Goal: Task Accomplishment & Management: Manage account settings

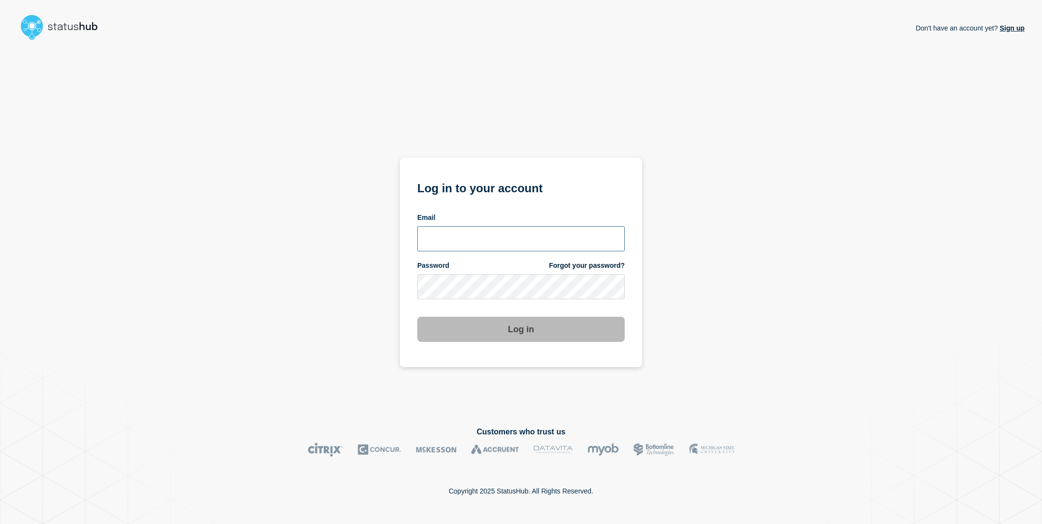
type input "sderksen@ksu.edu"
click at [371, 278] on div "Don't have an account yet? Sign up Log in to your account Email sderksen@ksu.ed…" at bounding box center [520, 227] width 1007 height 367
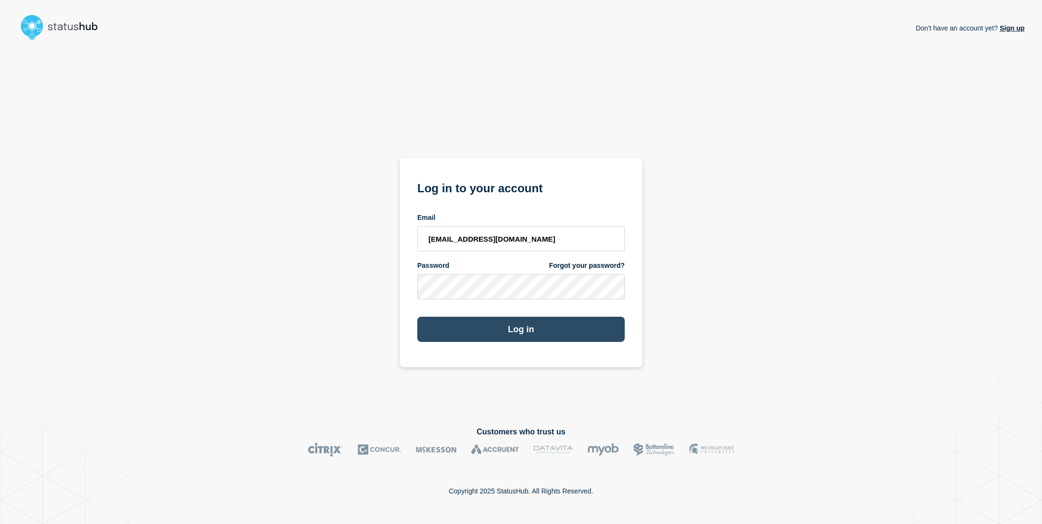
click at [502, 325] on button "Log in" at bounding box center [520, 329] width 207 height 25
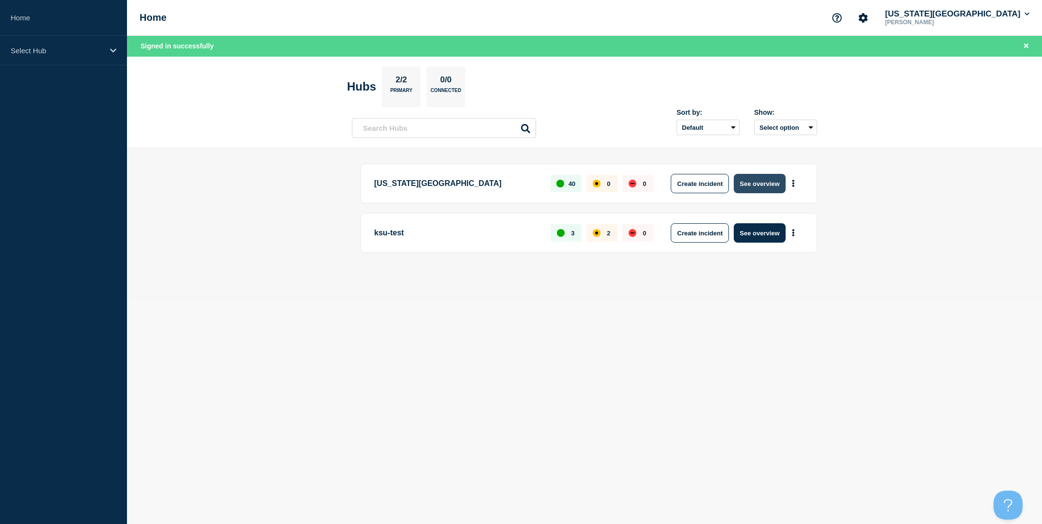
click at [755, 187] on button "See overview" at bounding box center [759, 183] width 51 height 19
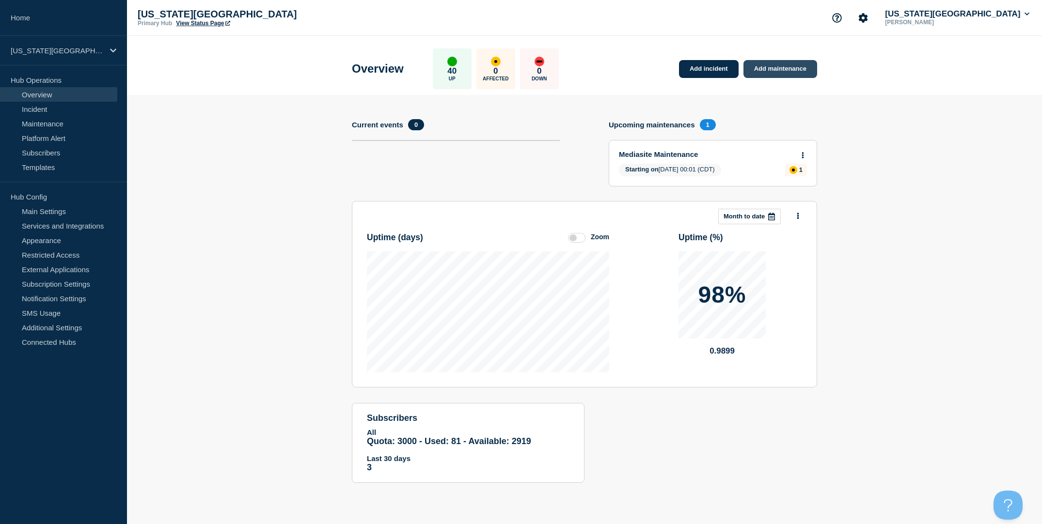
click at [797, 70] on link "Add maintenance" at bounding box center [780, 69] width 74 height 18
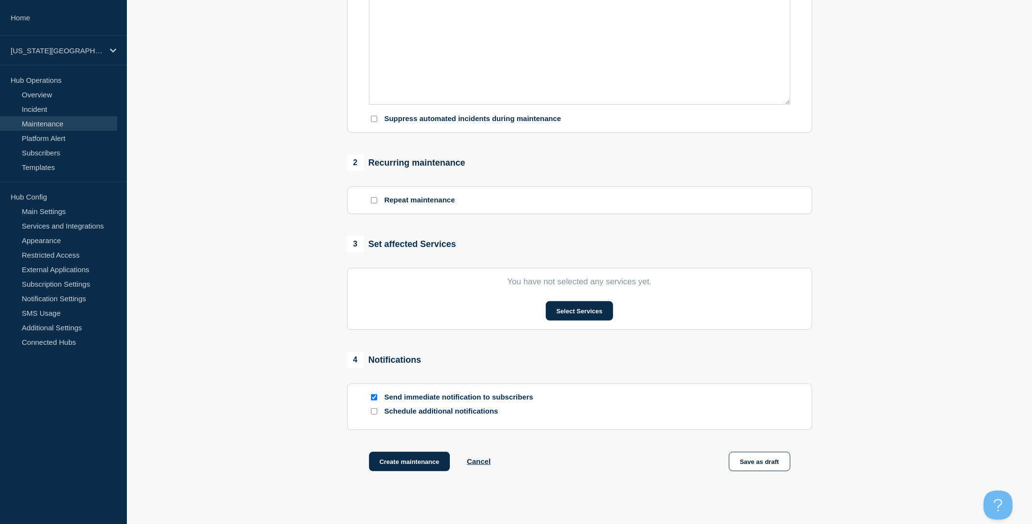
scroll to position [279, 0]
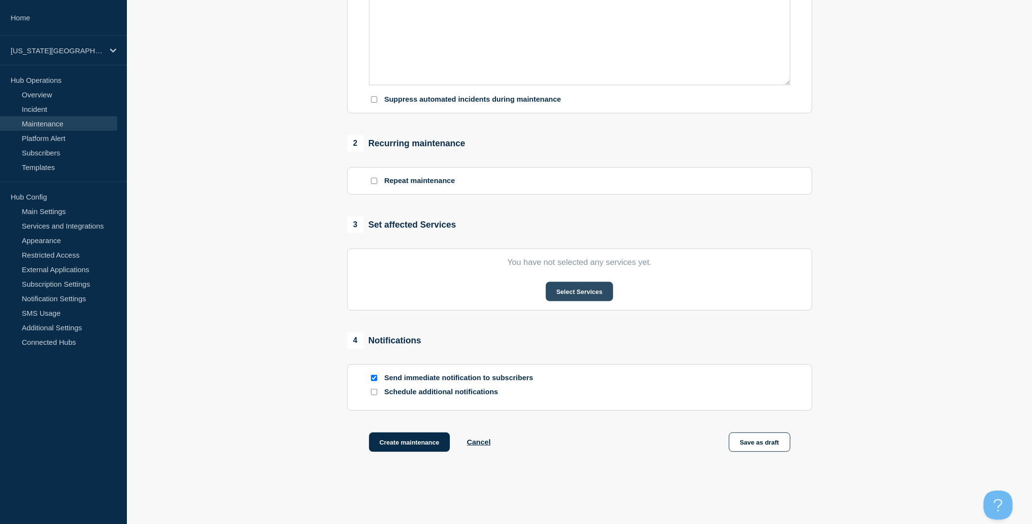
click at [581, 301] on button "Select Services" at bounding box center [579, 291] width 67 height 19
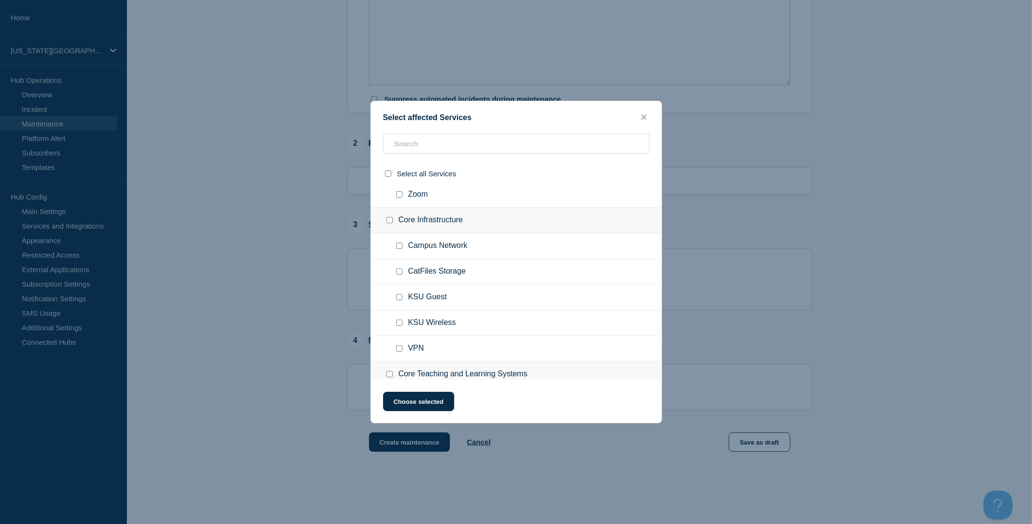
scroll to position [1047, 0]
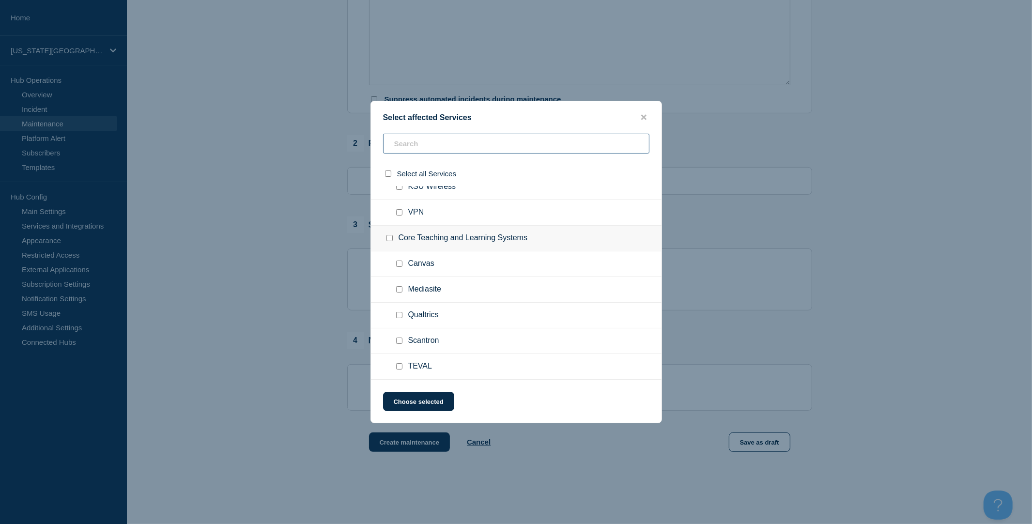
click at [451, 146] on input "text" at bounding box center [516, 144] width 266 height 20
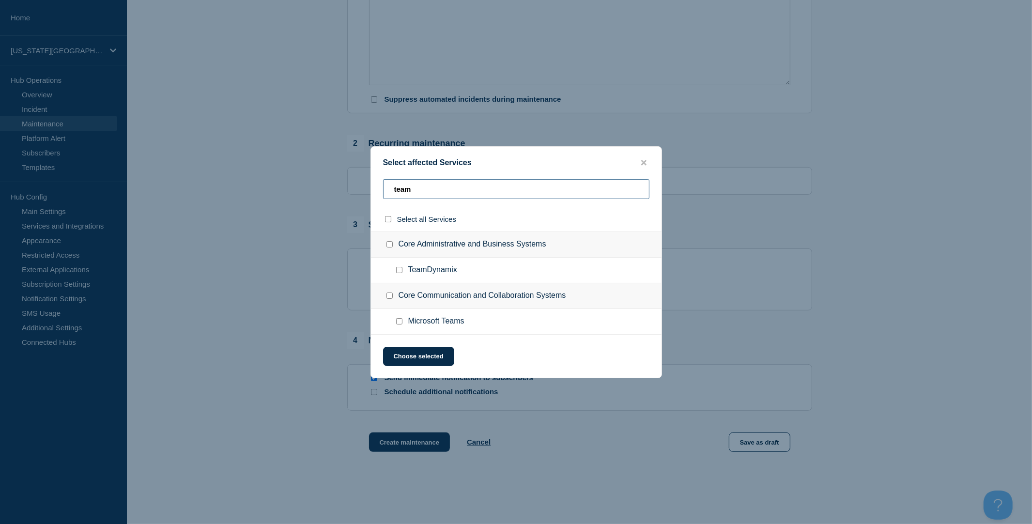
type input "team"
click at [398, 272] on input "TeamDynamix checkbox" at bounding box center [399, 270] width 6 height 6
checkbox input "true"
click at [423, 361] on button "Choose selected" at bounding box center [418, 356] width 71 height 19
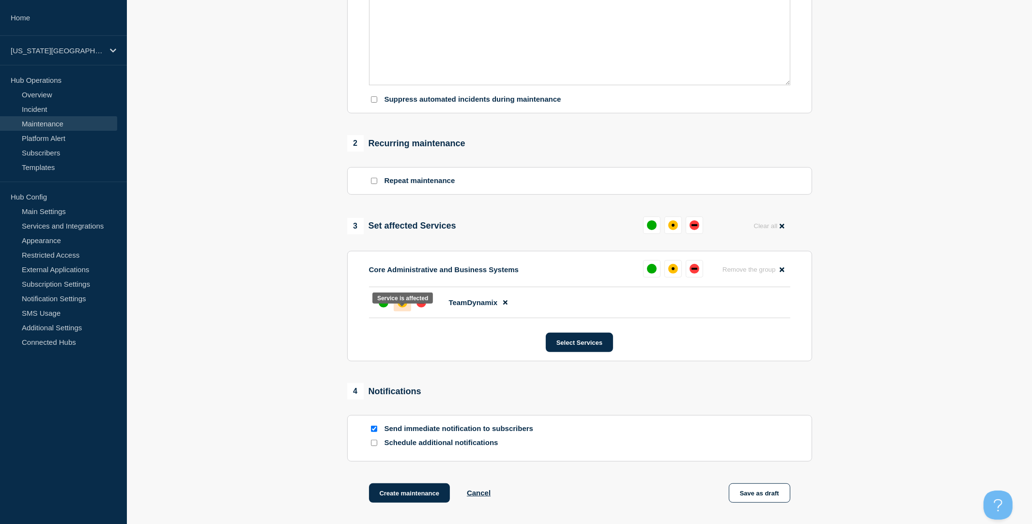
click at [406, 312] on div at bounding box center [402, 302] width 17 height 17
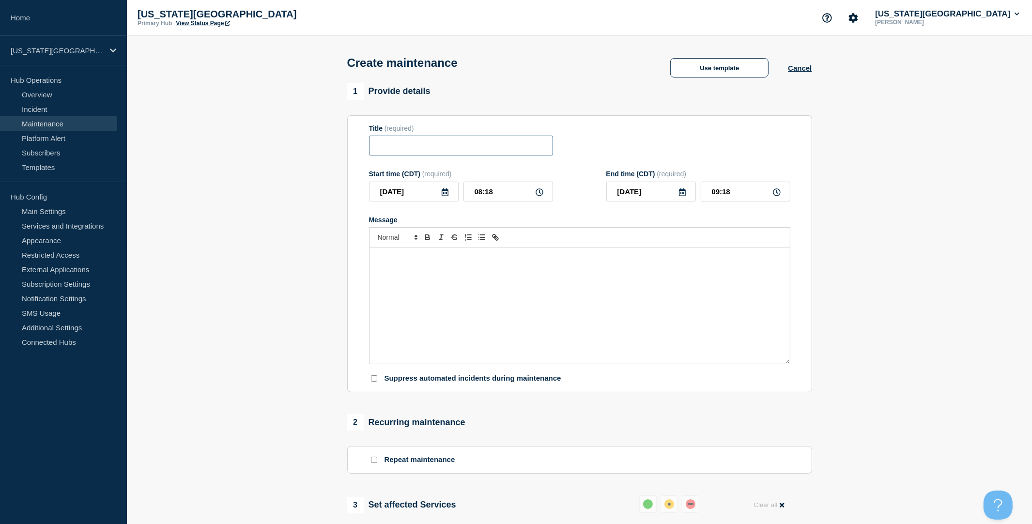
click at [426, 151] on input "Title" at bounding box center [461, 146] width 184 height 20
click at [435, 58] on h1 "Create maintenance" at bounding box center [402, 63] width 110 height 14
copy h1 "maintenance"
click at [446, 153] on input "TeamDynamix Main" at bounding box center [461, 146] width 184 height 20
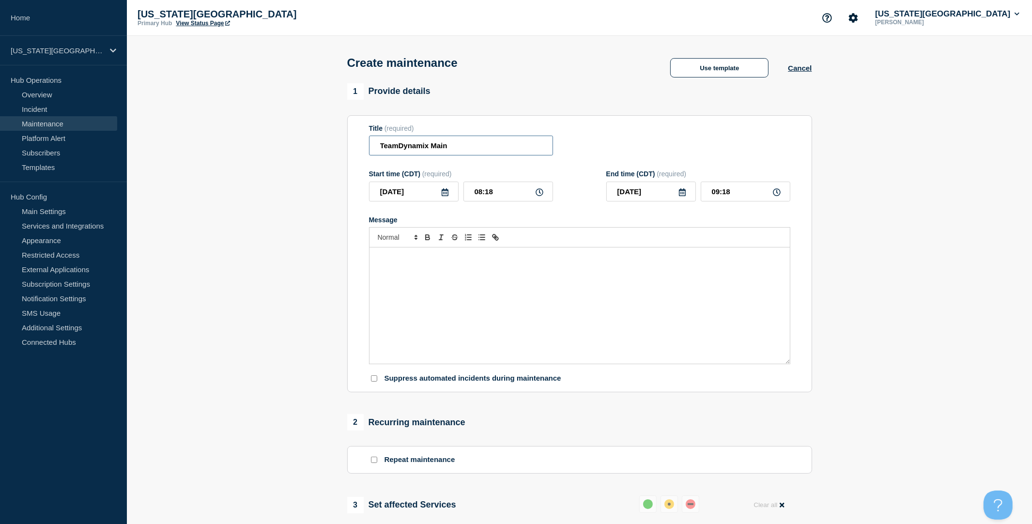
click at [446, 153] on input "TeamDynamix Main" at bounding box center [461, 146] width 184 height 20
paste input "maintenance"
drag, startPoint x: 435, startPoint y: 149, endPoint x: 447, endPoint y: 183, distance: 35.7
click at [435, 150] on input "TeamDynamix maintenance" at bounding box center [461, 146] width 184 height 20
type input "TeamDynamix Maintenance"
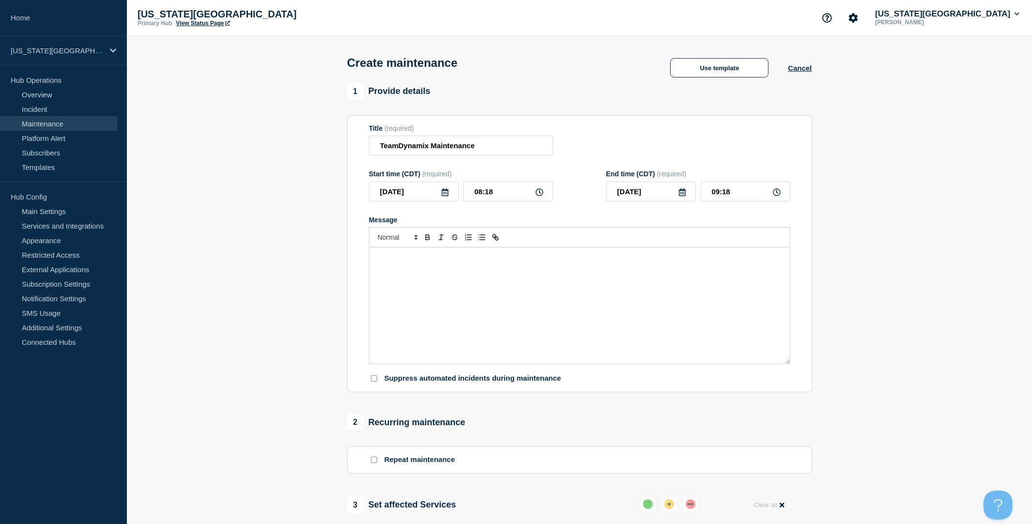
click at [446, 196] on icon at bounding box center [445, 192] width 8 height 8
click at [479, 222] on icon "button" at bounding box center [479, 226] width 12 height 12
click at [478, 257] on div "6" at bounding box center [479, 257] width 14 height 14
type input "[DATE]"
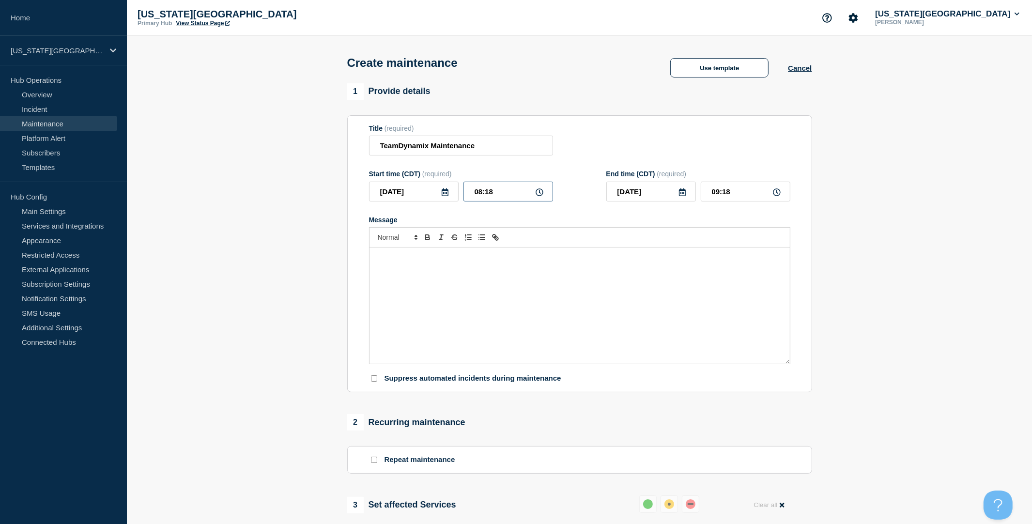
click at [490, 202] on input "08:18" at bounding box center [509, 192] width 90 height 20
type input "00:01"
type input "01:01"
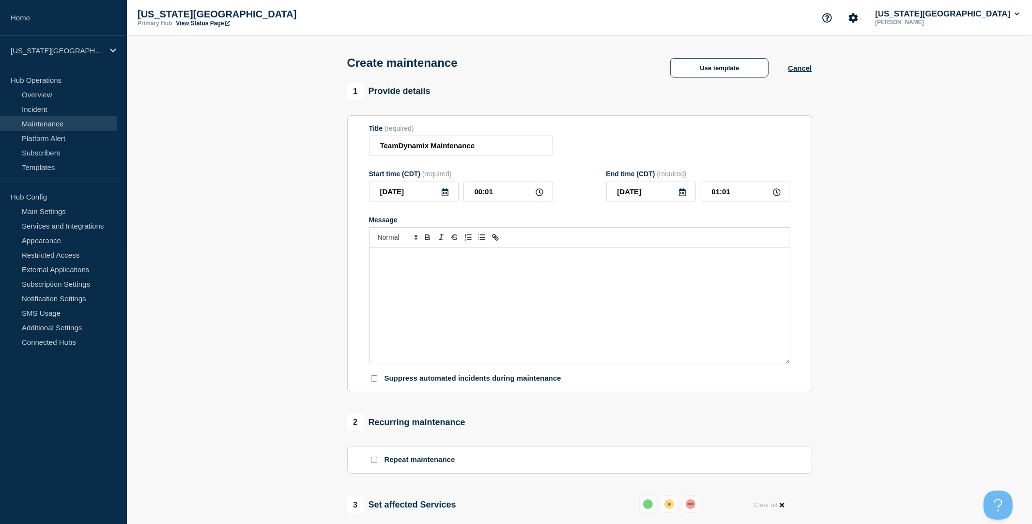
click at [444, 196] on icon at bounding box center [445, 192] width 8 height 8
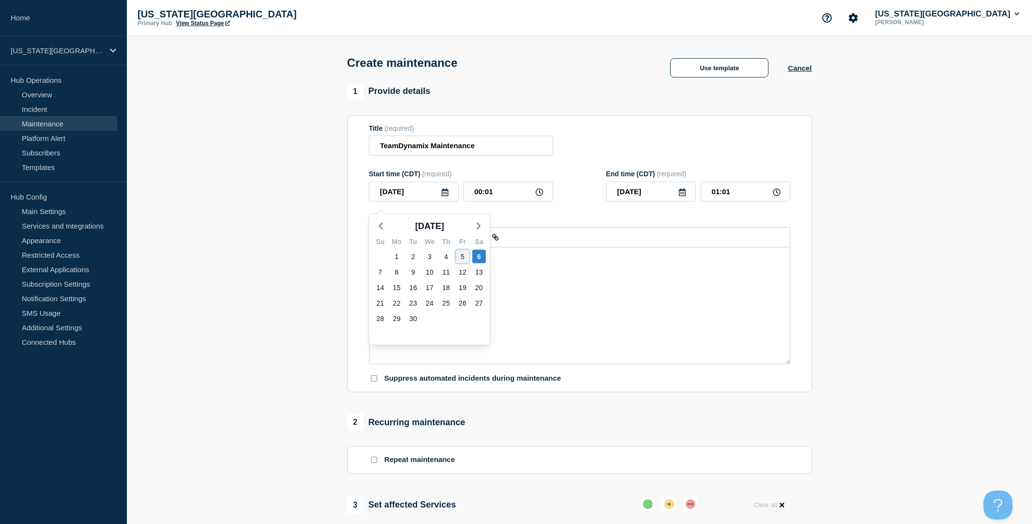
click at [465, 257] on div "5" at bounding box center [463, 257] width 14 height 14
type input "[DATE]"
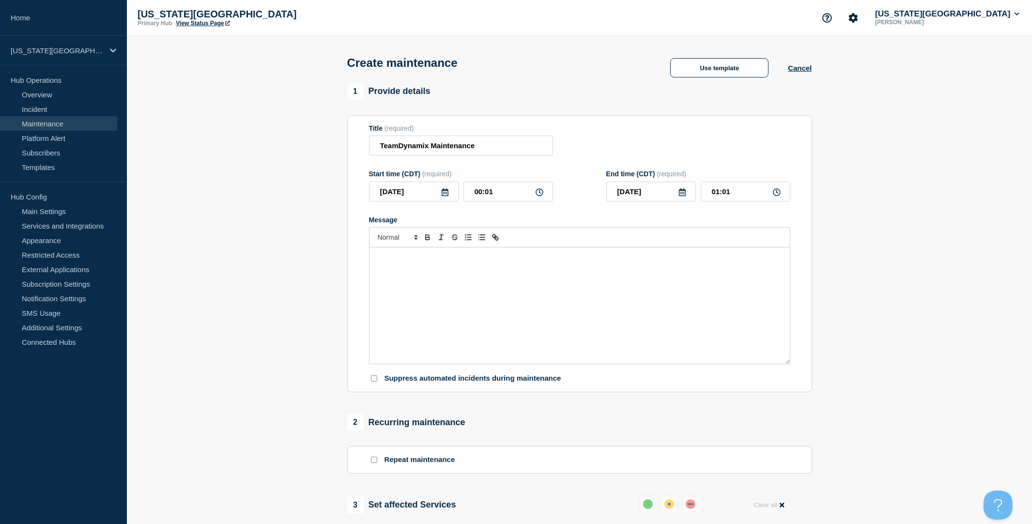
click at [541, 196] on icon at bounding box center [540, 192] width 8 height 8
click at [495, 200] on input "00:01" at bounding box center [509, 192] width 90 height 20
type input "23:00"
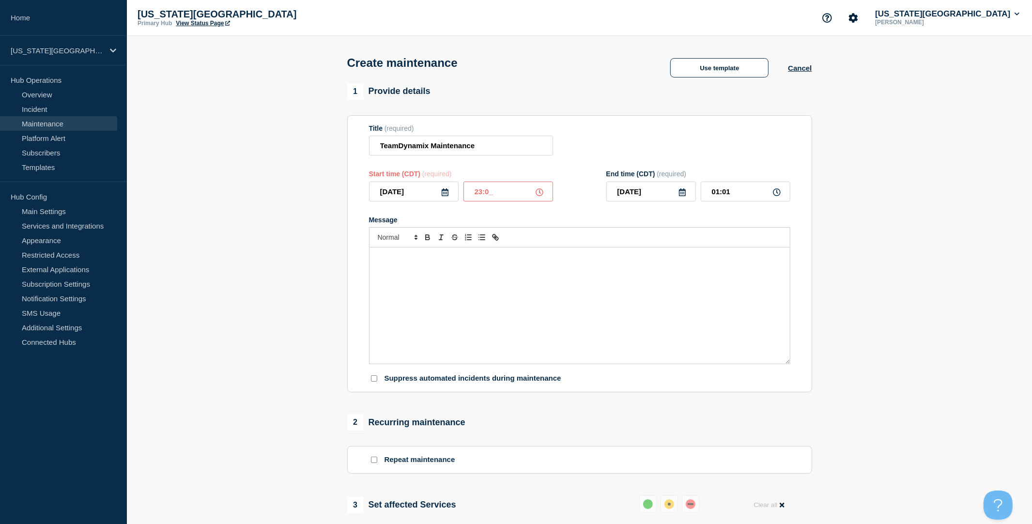
type input "[DATE]"
click at [730, 197] on input "00:00" at bounding box center [746, 192] width 90 height 20
type input "09:00"
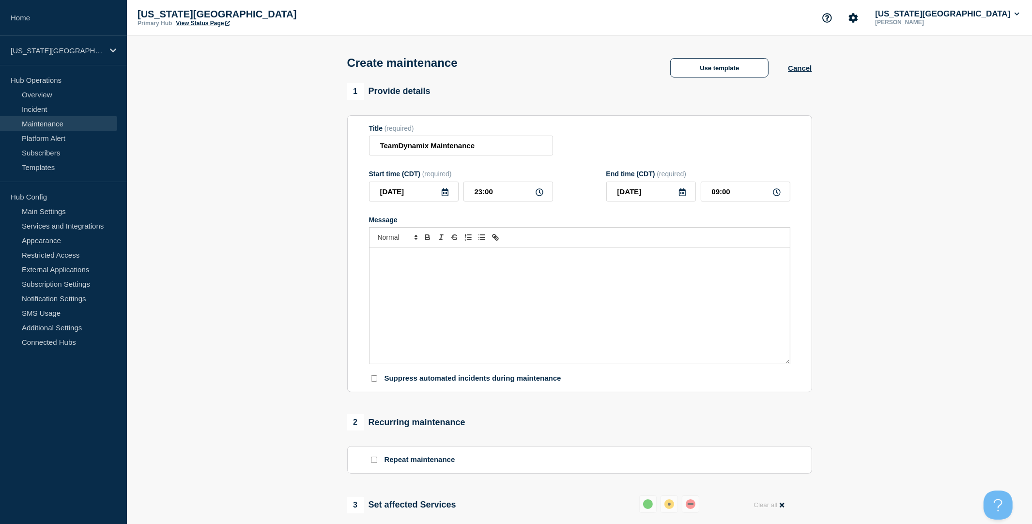
click at [437, 271] on div "Message" at bounding box center [580, 306] width 421 height 116
click at [382, 261] on span "We will be performing scheduled system maintenance on" at bounding box center [456, 257] width 159 height 7
drag, startPoint x: 663, startPoint y: 265, endPoint x: 568, endPoint y: 262, distance: 94.5
click at [568, 262] on p "TeamDynamix will be performing scheduled system maintenance on Saturday, Septem…" at bounding box center [580, 257] width 406 height 9
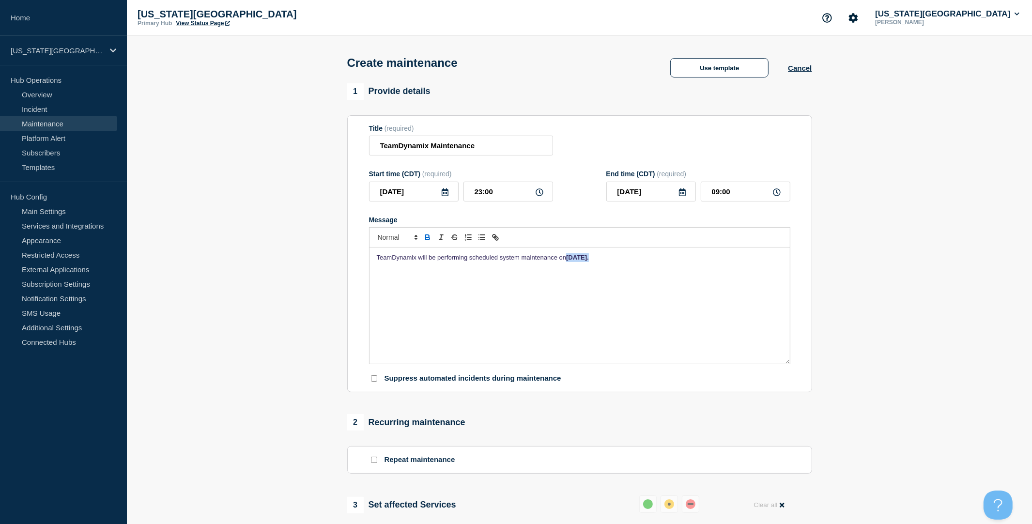
click at [429, 242] on icon "Toggle bold text" at bounding box center [427, 237] width 9 height 9
click at [716, 271] on div "TeamDynamix will be performing scheduled system maintenance on Saturday, Septem…" at bounding box center [580, 306] width 421 height 116
click at [568, 261] on span "TeamDynamix will be performing scheduled system maintenance on Saturday, Septem…" at bounding box center [489, 257] width 224 height 7
drag, startPoint x: 664, startPoint y: 265, endPoint x: 567, endPoint y: 266, distance: 96.4
click at [567, 262] on p "TeamDynamix will be performing scheduled system maintenance on Saturday, Septem…" at bounding box center [580, 257] width 406 height 9
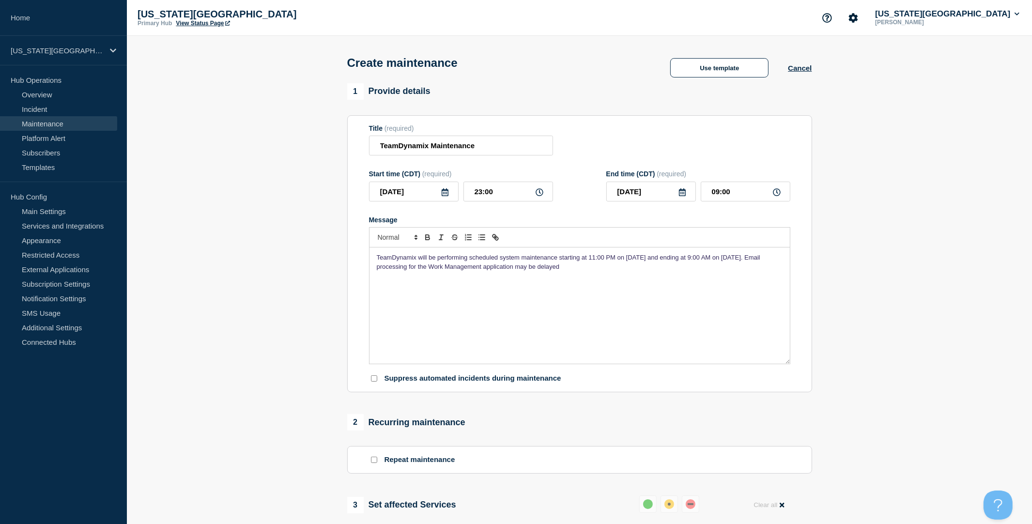
click at [447, 270] on span "TeamDynamix will be performing scheduled system maintenance starting at 11:00 P…" at bounding box center [570, 262] width 386 height 16
click at [618, 271] on p "TeamDynamix will be performing scheduled system maintenance starting at 11:00 P…" at bounding box center [580, 262] width 406 height 18
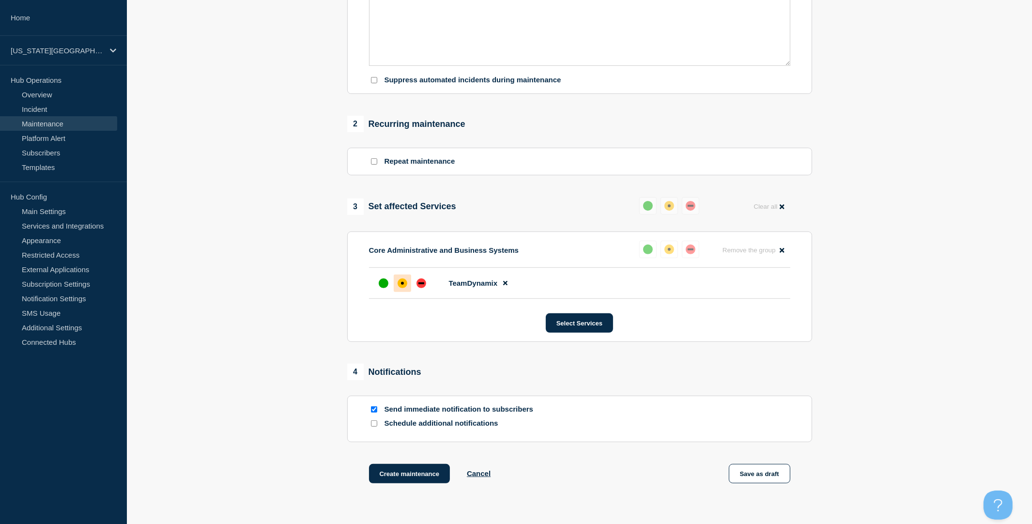
scroll to position [301, 0]
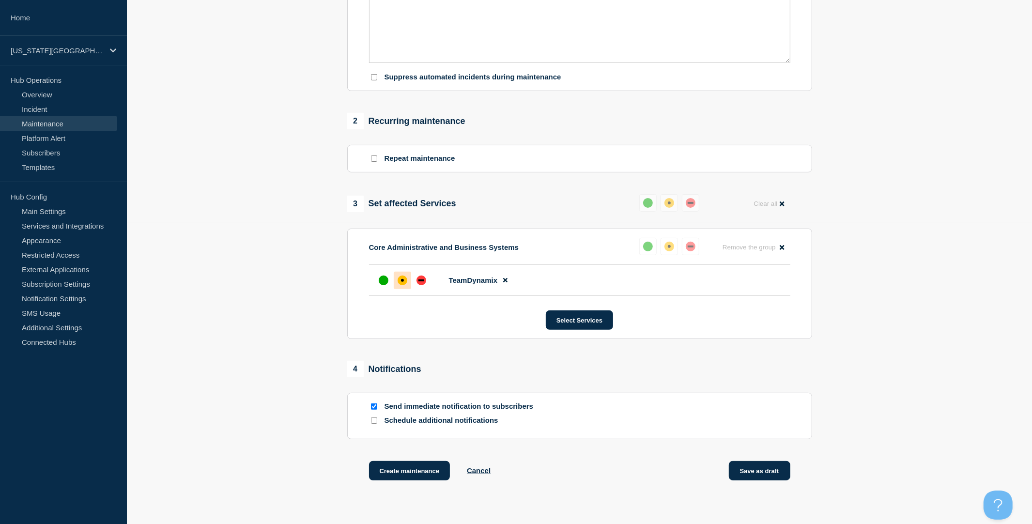
click at [765, 481] on button "Save as draft" at bounding box center [760, 470] width 62 height 19
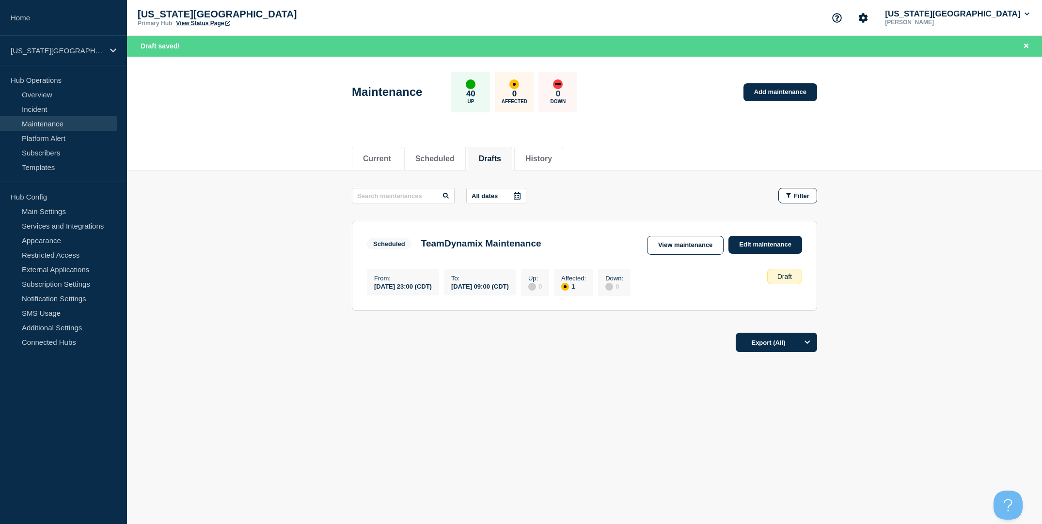
click at [284, 181] on main "All dates Filter Scheduled 1 Affected TeamDynamix Maintenance From 2025-09-05 2…" at bounding box center [584, 248] width 915 height 155
click at [682, 249] on link "View maintenance" at bounding box center [685, 245] width 77 height 19
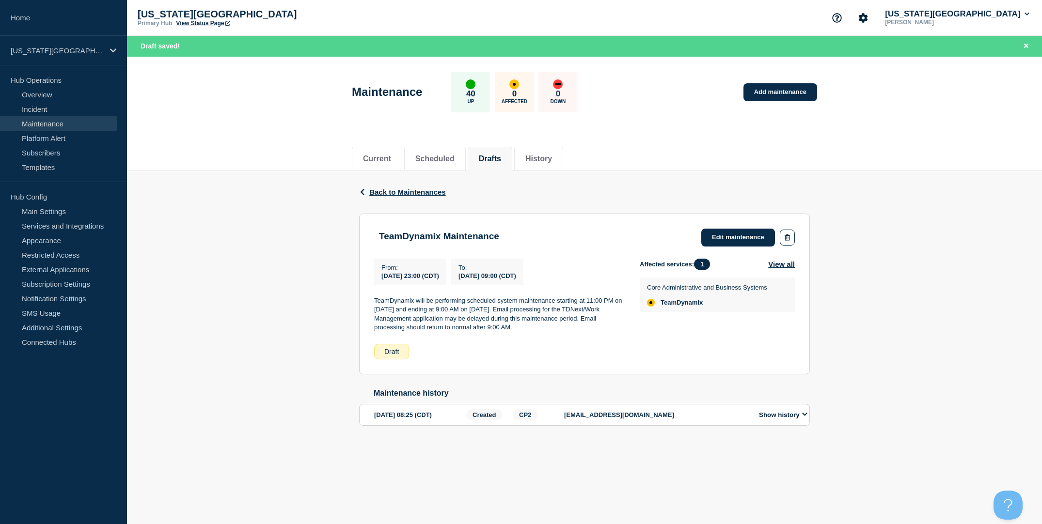
click at [264, 301] on div "Back Back to Maintenances TeamDynamix Maintenance From 2025-09-05 23:00 (CDT) T…" at bounding box center [584, 314] width 915 height 286
click at [957, 241] on div "Back Back to Maintenances TeamDynamix Maintenance From 2025-09-05 23:00 (CDT) T…" at bounding box center [584, 314] width 915 height 286
click at [739, 244] on link "Edit maintenance" at bounding box center [738, 238] width 74 height 18
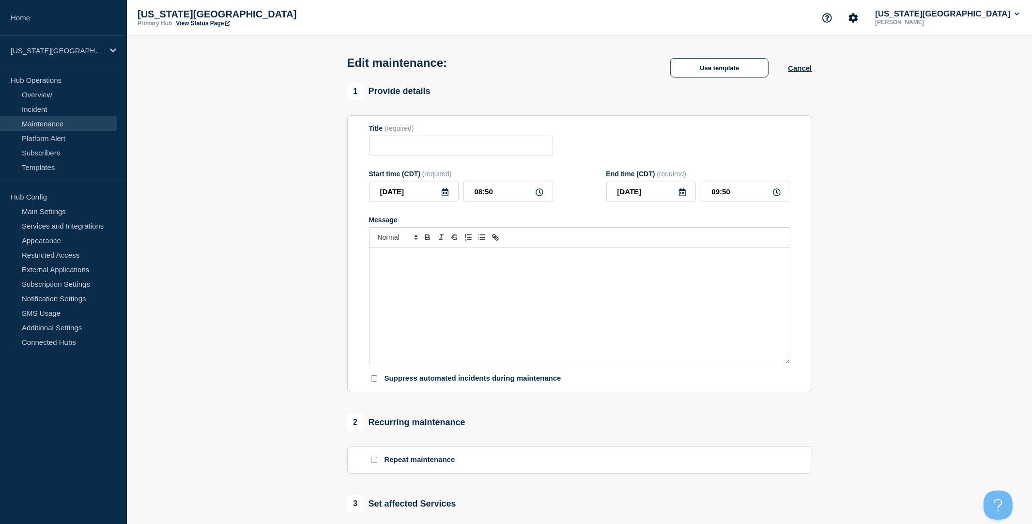
type input "TeamDynamix Maintenance"
type input "[DATE]"
type input "23:00"
type input "[DATE]"
type input "09:00"
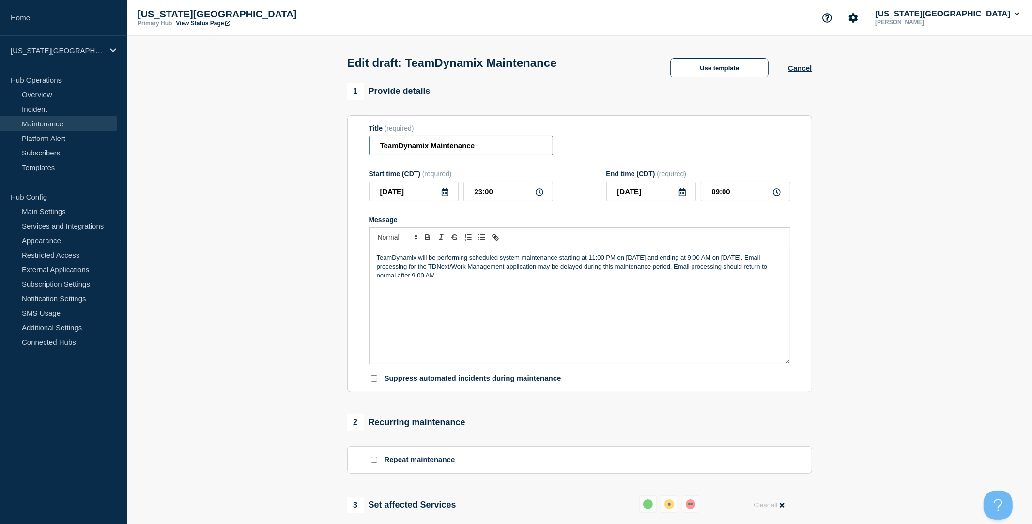
click at [431, 150] on input "TeamDynamix Maintenance" at bounding box center [461, 146] width 184 height 20
click at [305, 198] on section "1 Provide details Title (required) TeamDynamix Maintenance Start time (CDT) (re…" at bounding box center [579, 444] width 905 height 723
click at [483, 280] on p "TeamDynamix will be performing scheduled system maintenance starting at 11:00 P…" at bounding box center [580, 266] width 406 height 27
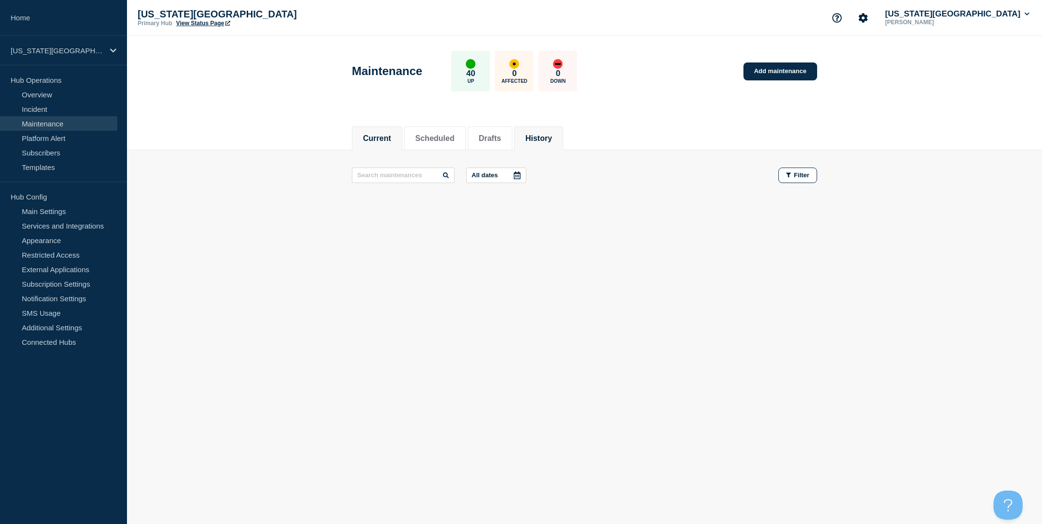
click at [521, 139] on li "History" at bounding box center [538, 138] width 49 height 24
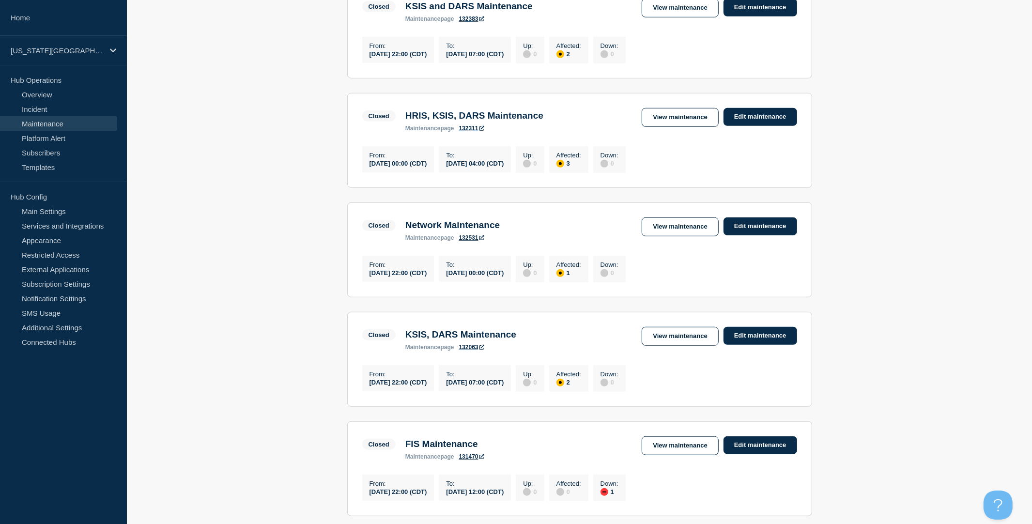
scroll to position [937, 0]
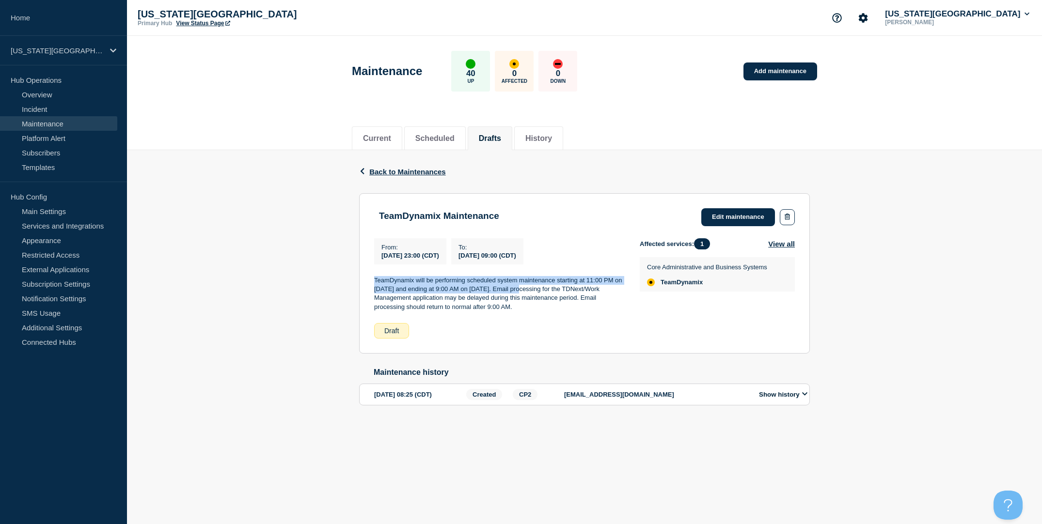
drag, startPoint x: 374, startPoint y: 285, endPoint x: 522, endPoint y: 295, distance: 148.6
click at [522, 295] on p "TeamDynamix will be performing scheduled system maintenance starting at 11:00 P…" at bounding box center [499, 294] width 250 height 36
copy p "TeamDynamix will be performing scheduled system maintenance starting at 11:00 P…"
click at [750, 224] on link "Edit maintenance" at bounding box center [738, 217] width 74 height 18
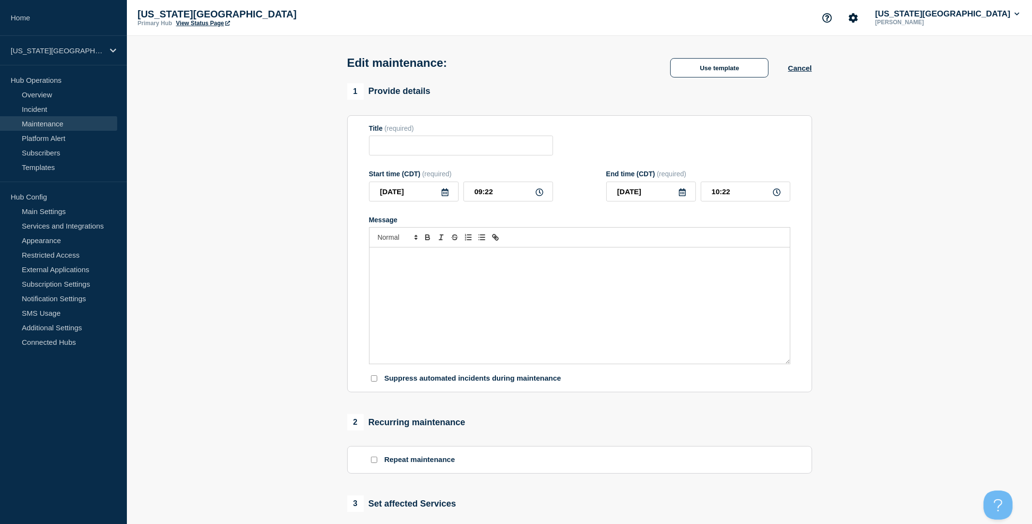
type input "TeamDynamix Maintenance"
type input "[DATE]"
type input "23:00"
type input "[DATE]"
type input "09:00"
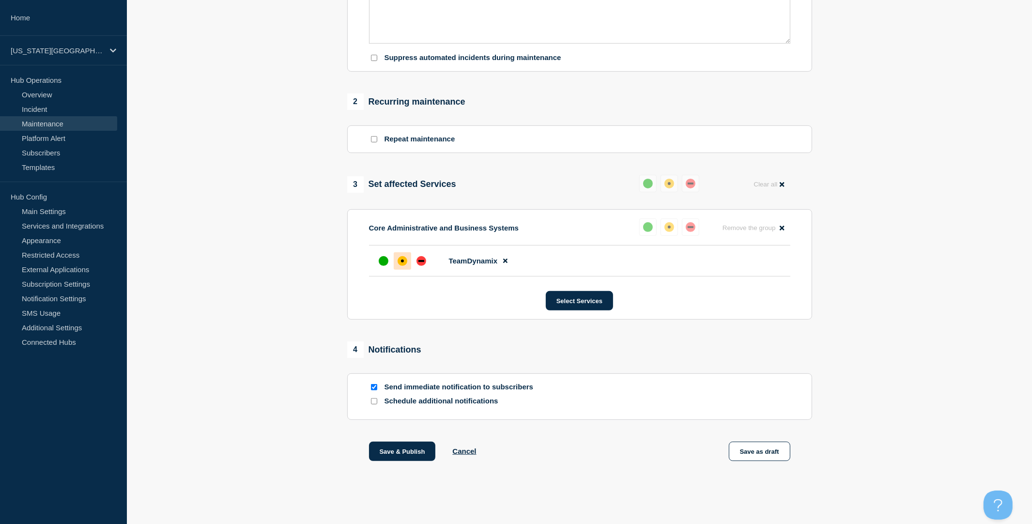
scroll to position [335, 0]
click at [281, 320] on section "1 Provide details Title (required) TeamDynamix Maintenance Start time (CDT) (re…" at bounding box center [579, 124] width 905 height 723
click at [264, 361] on section "1 Provide details Title (required) TeamDynamix Maintenance Start time (CDT) (re…" at bounding box center [579, 124] width 905 height 723
click at [397, 455] on button "Save & Publish" at bounding box center [402, 451] width 67 height 19
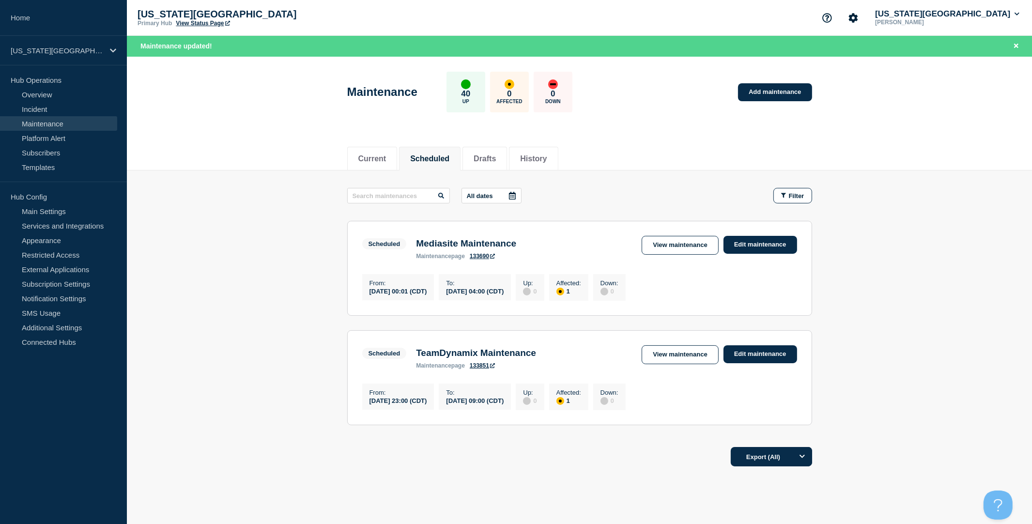
click at [275, 243] on main "All dates Filter Scheduled 1 Affected Mediasite Maintenance From [DATE] 00:01 (…" at bounding box center [579, 305] width 905 height 269
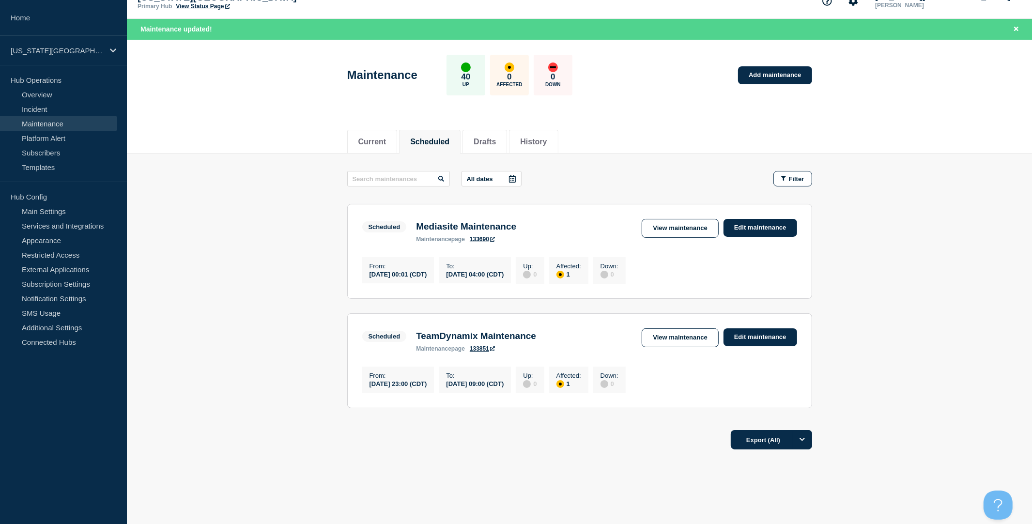
scroll to position [19, 0]
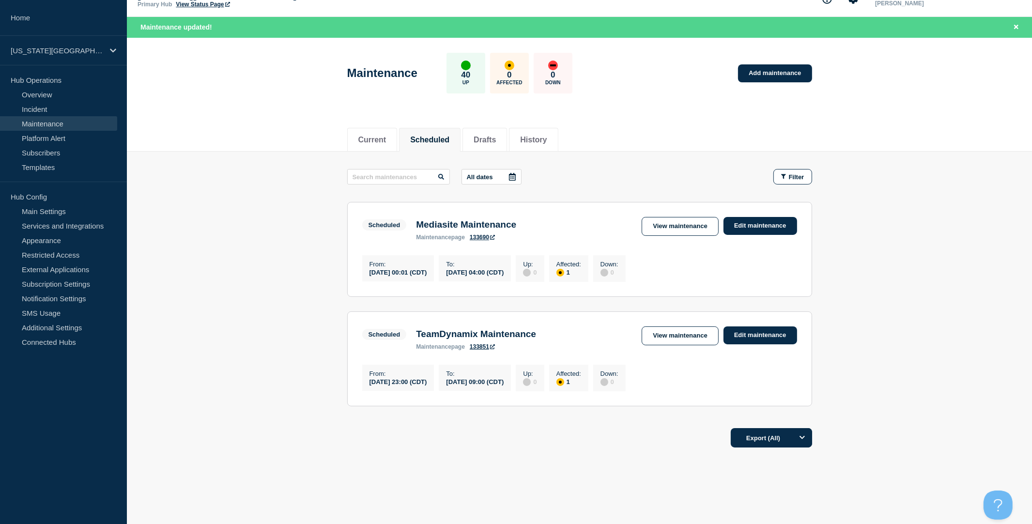
click at [486, 350] on link "133851" at bounding box center [482, 346] width 25 height 7
